Goal: Information Seeking & Learning: Learn about a topic

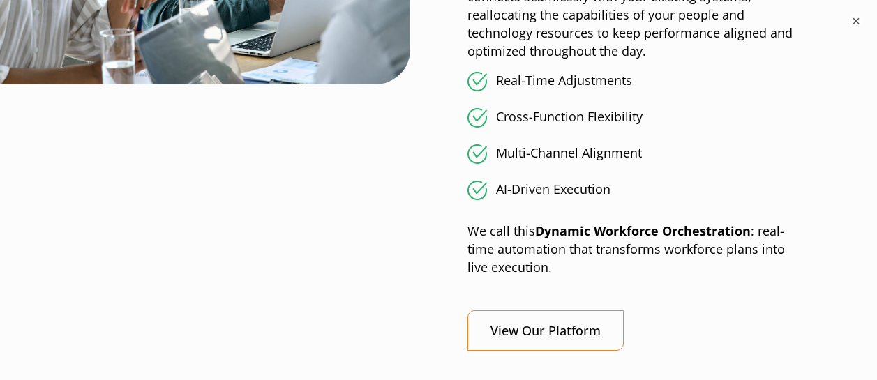
scroll to position [1655, 0]
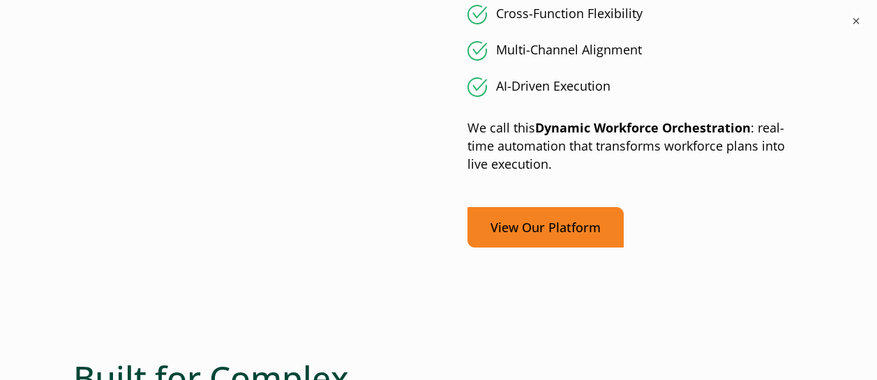
click at [543, 228] on link "View Our Platform" at bounding box center [546, 227] width 156 height 41
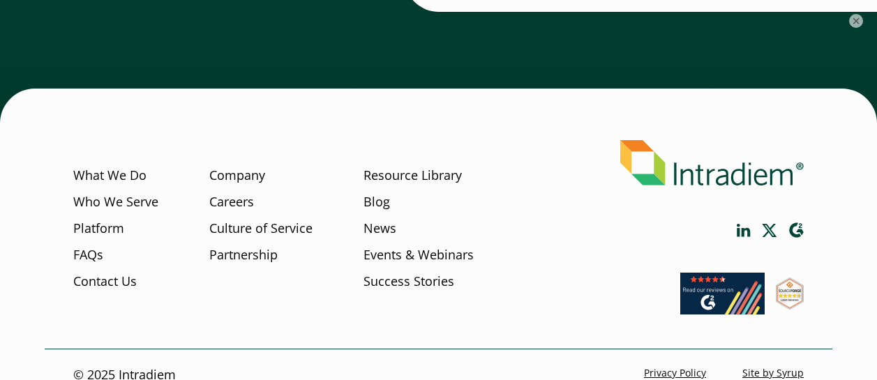
scroll to position [5222, 0]
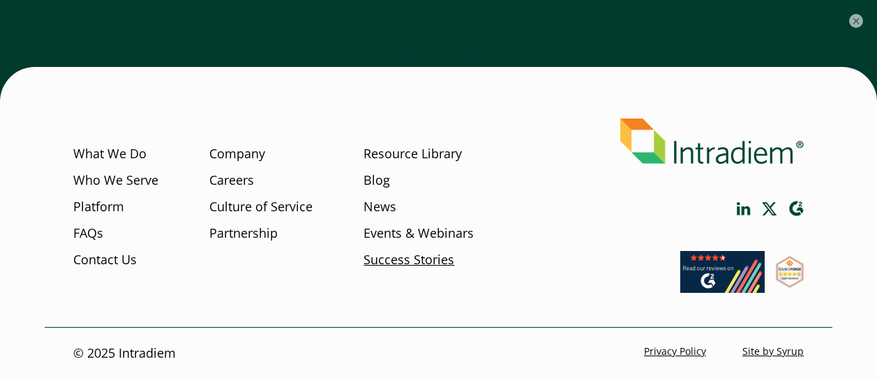
click at [396, 268] on link "Success Stories" at bounding box center [409, 260] width 91 height 18
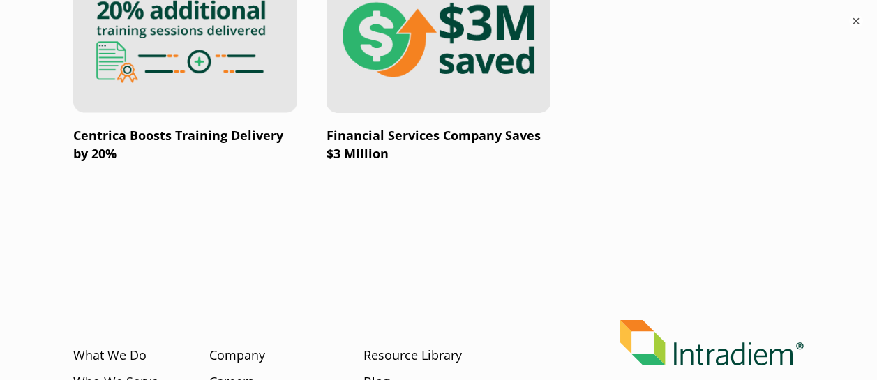
scroll to position [2889, 0]
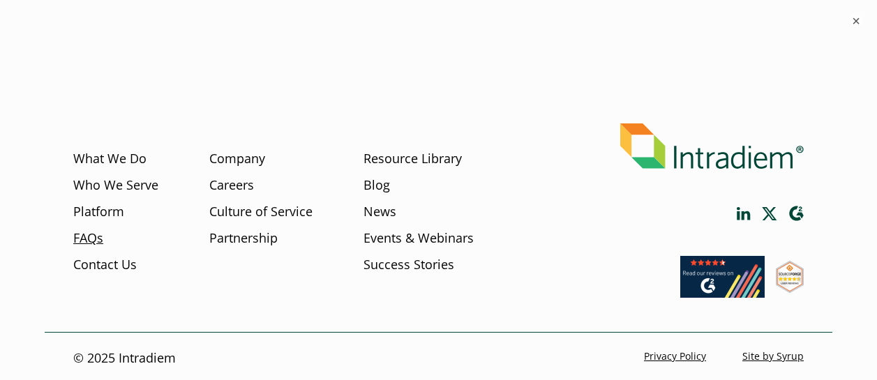
click at [91, 233] on link "FAQs" at bounding box center [88, 238] width 30 height 18
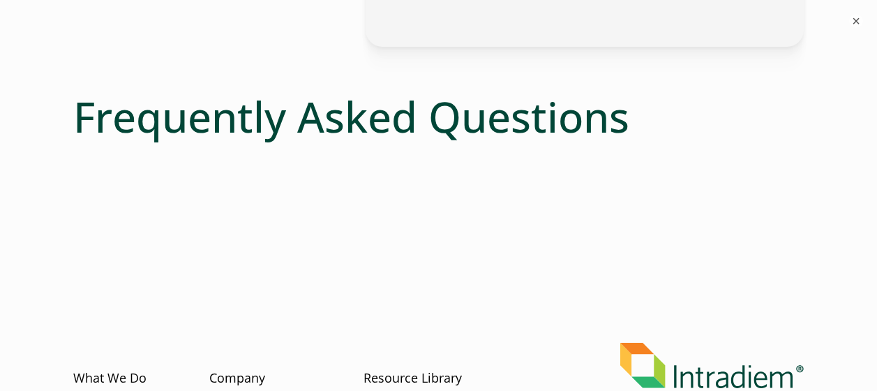
scroll to position [728, 0]
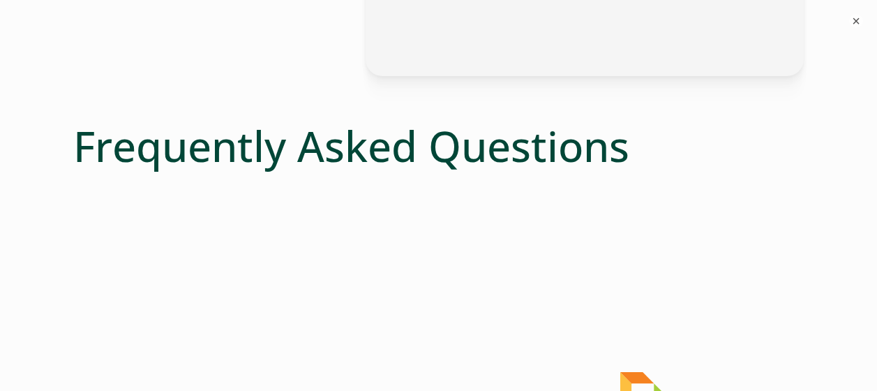
click at [530, 155] on h1 "Frequently Asked Questions" at bounding box center [438, 146] width 731 height 50
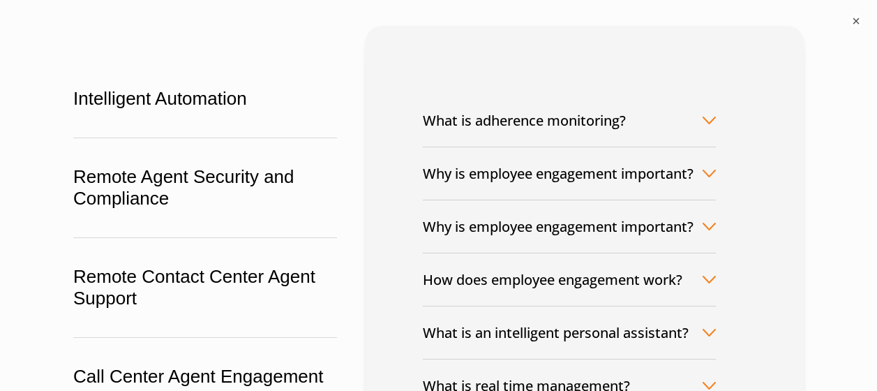
scroll to position [179, 0]
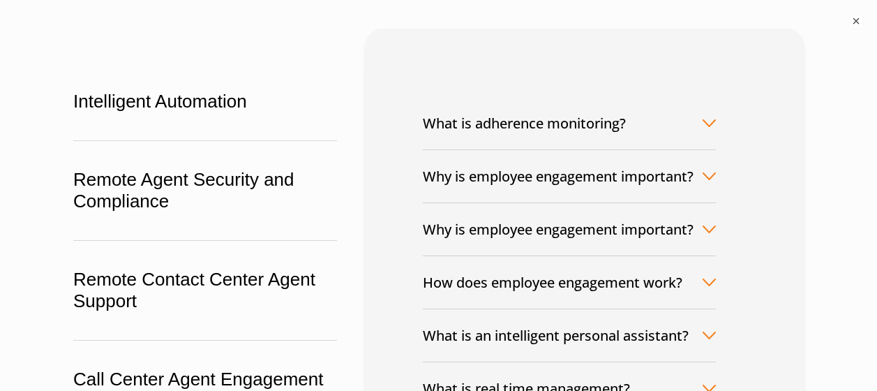
click at [601, 121] on button "What is adherence monitoring?" at bounding box center [569, 123] width 293 height 52
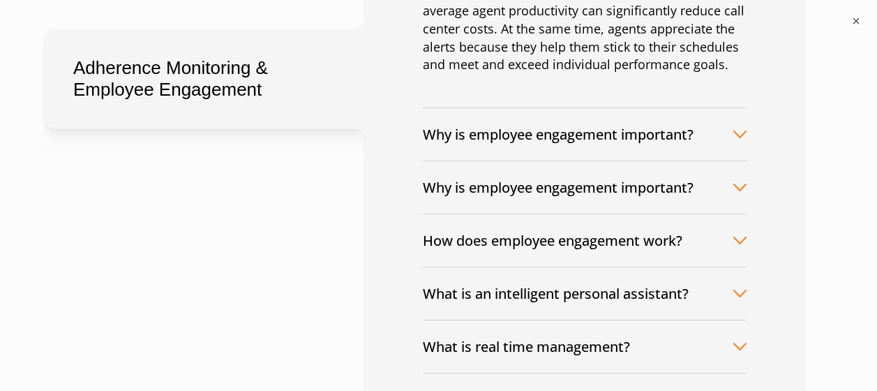
scroll to position [579, 0]
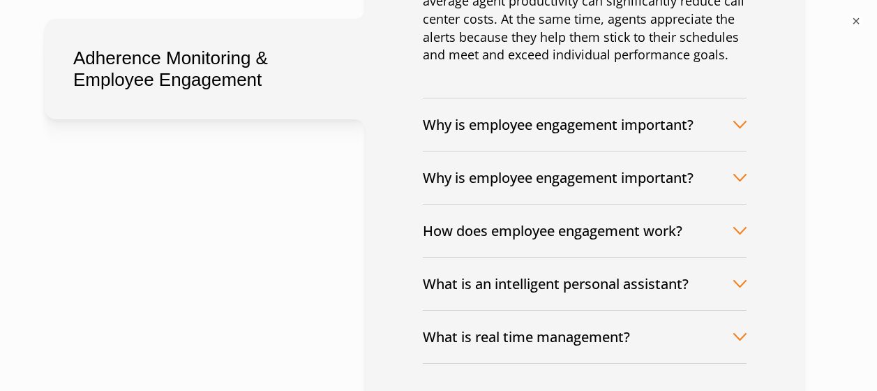
click at [621, 127] on button "Why is employee engagement important?" at bounding box center [585, 124] width 324 height 52
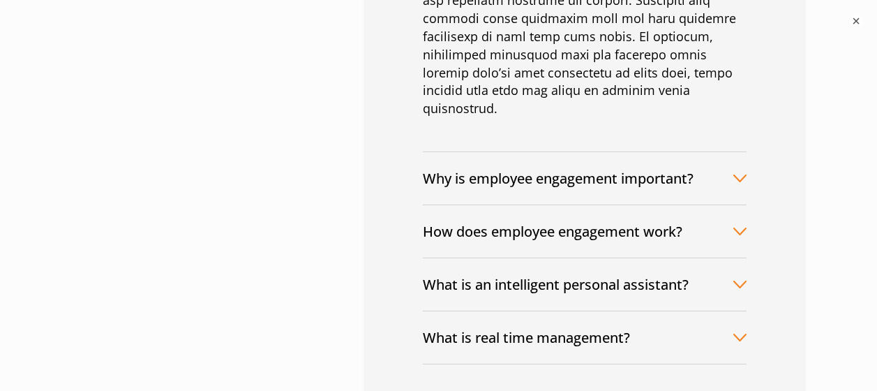
scroll to position [1041, 0]
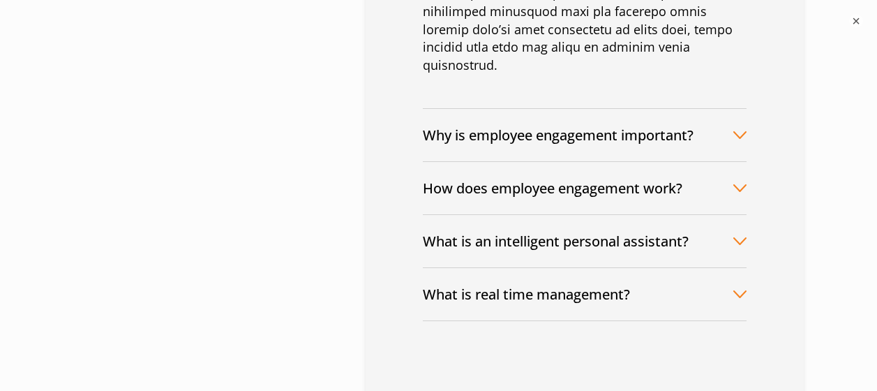
click at [647, 240] on button "What is an intelligent personal assistant?" at bounding box center [585, 241] width 324 height 52
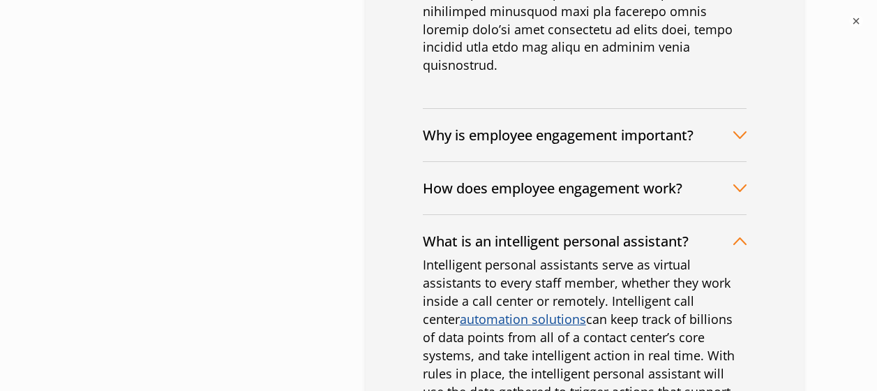
scroll to position [278, 0]
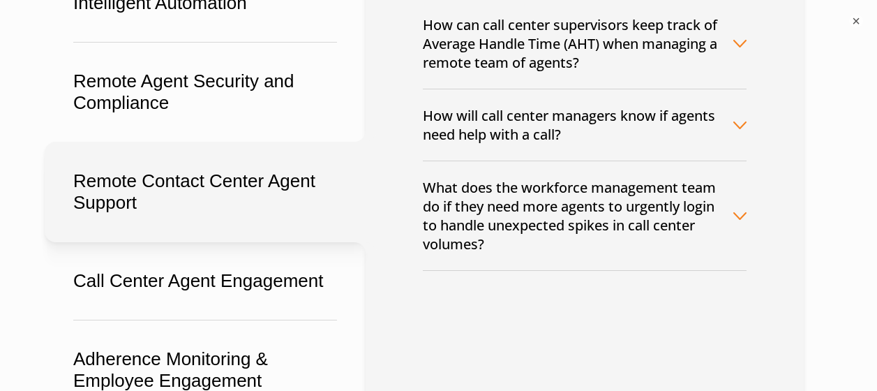
click at [137, 187] on button "Remote Contact Center Agent Support" at bounding box center [205, 192] width 321 height 101
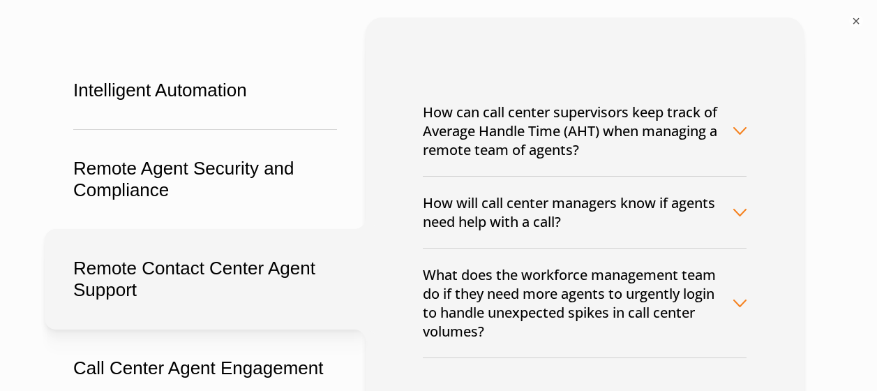
scroll to position [188, 0]
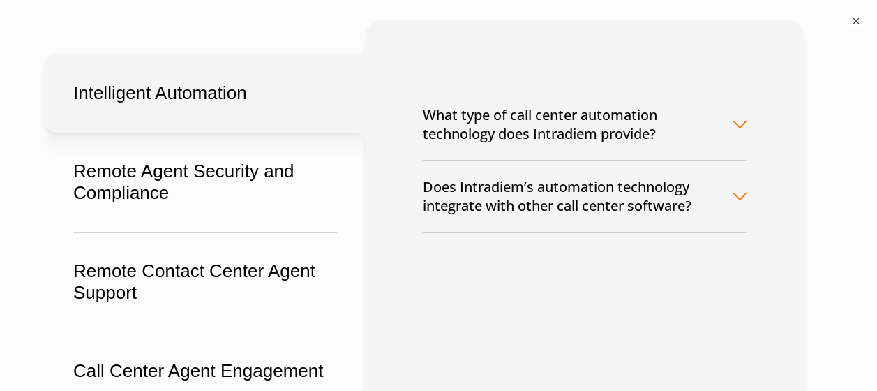
click at [158, 98] on button "Intelligent Automation" at bounding box center [205, 93] width 321 height 79
click at [725, 130] on button "What type of call center automation technology does Intradiem provide?" at bounding box center [585, 124] width 324 height 71
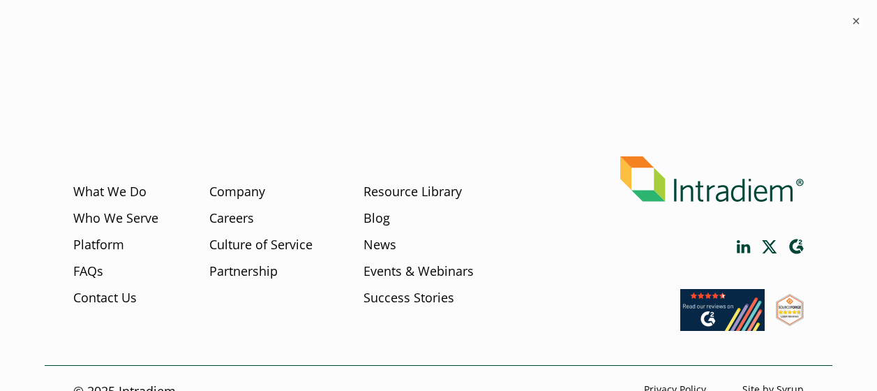
scroll to position [970, 0]
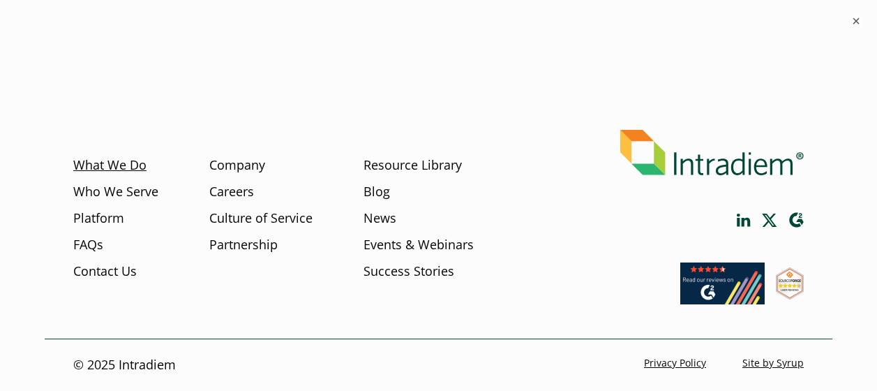
click at [128, 163] on link "What We Do" at bounding box center [109, 165] width 73 height 18
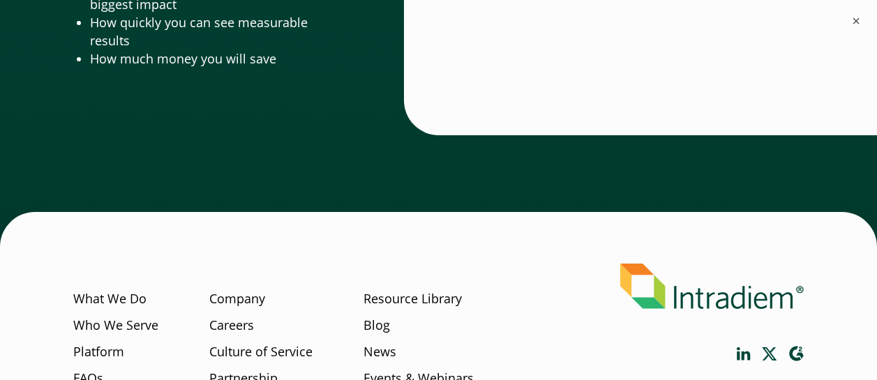
scroll to position [5044, 0]
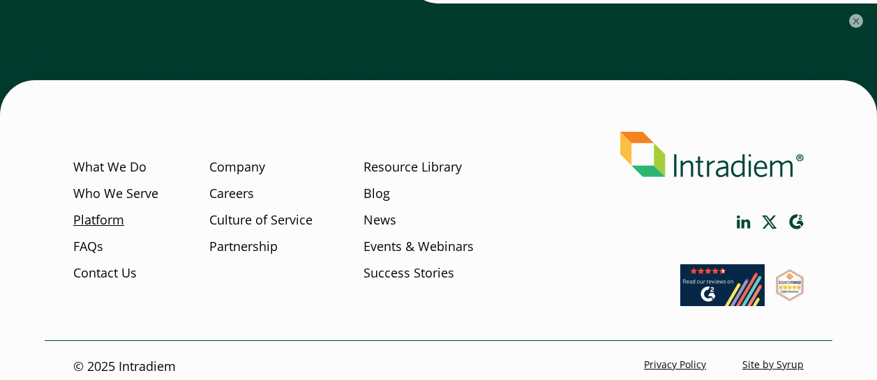
click at [89, 211] on link "Platform" at bounding box center [98, 220] width 51 height 18
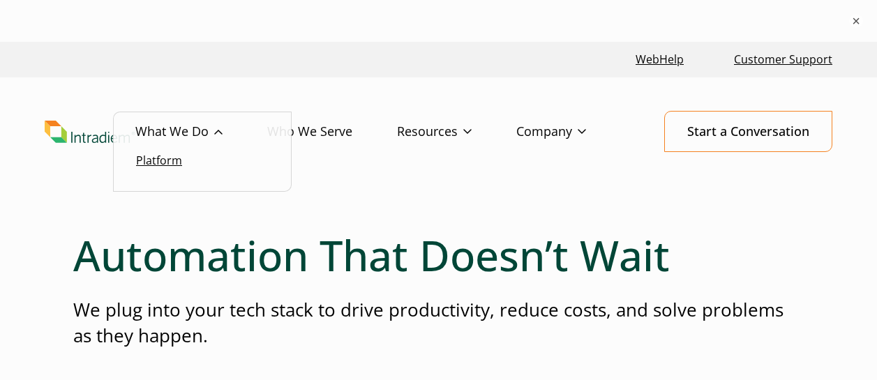
click at [166, 159] on link "Platform" at bounding box center [159, 160] width 46 height 15
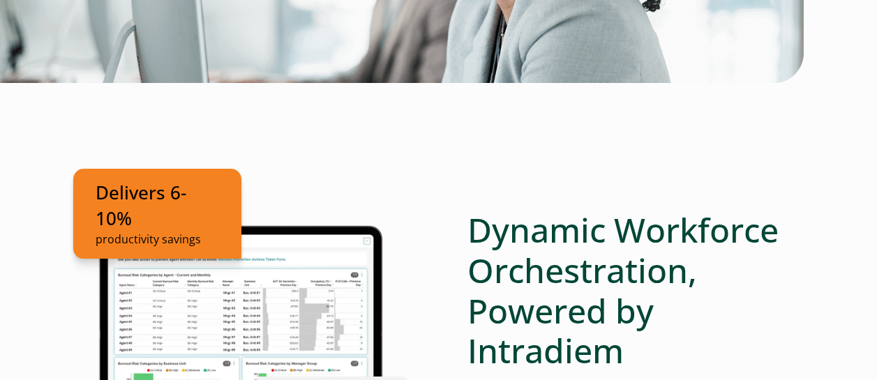
scroll to position [847, 0]
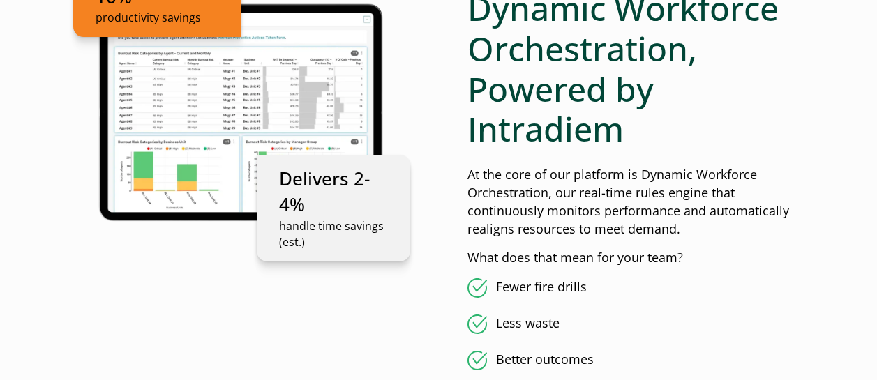
click at [261, 128] on ul "Delivers 6-10% productivity savings Delivers 2-4% handle time savings (est.)" at bounding box center [241, 110] width 337 height 245
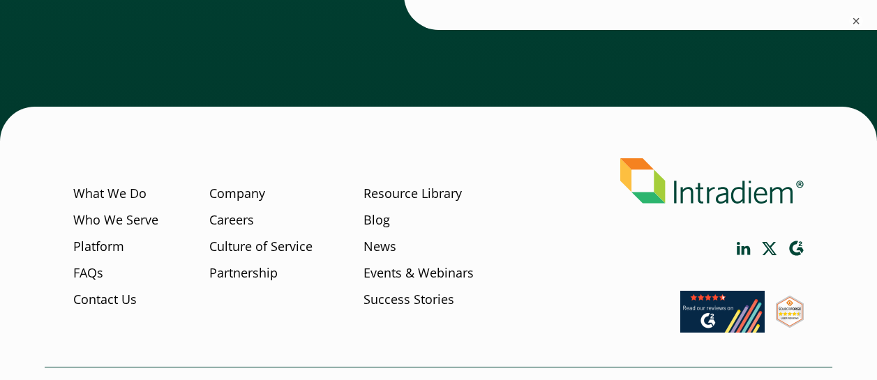
scroll to position [5222, 0]
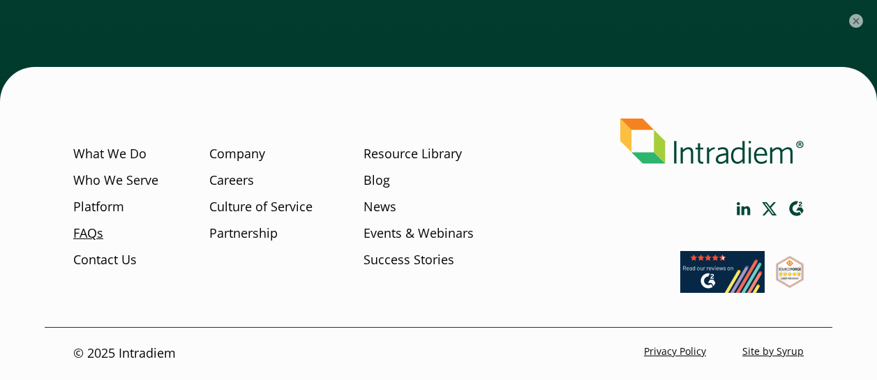
click at [84, 228] on link "FAQs" at bounding box center [88, 234] width 30 height 18
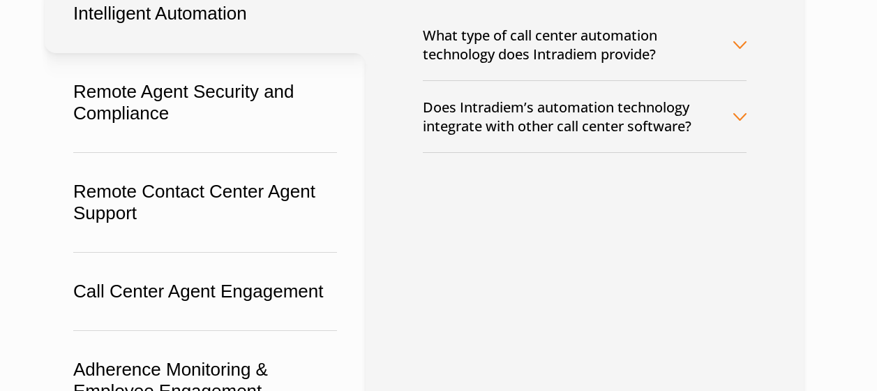
scroll to position [236, 0]
